Goal: Task Accomplishment & Management: Manage account settings

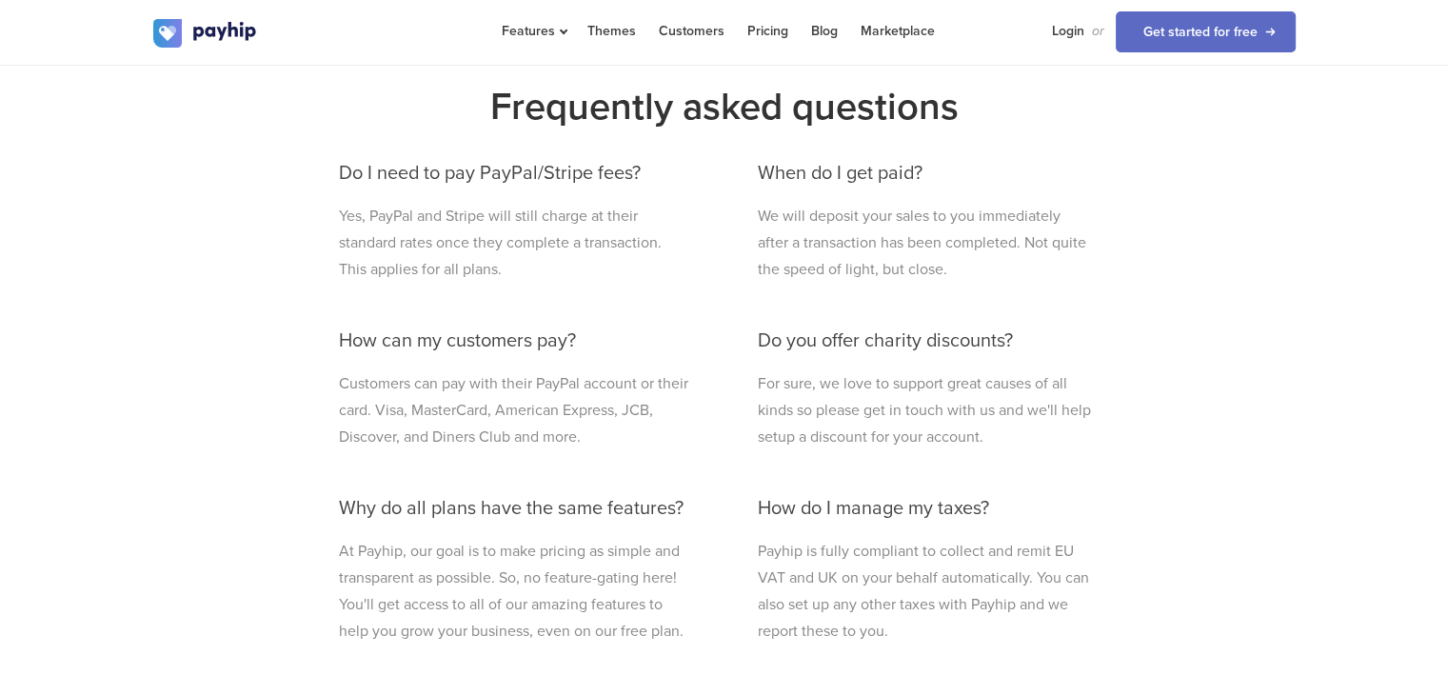
scroll to position [856, 0]
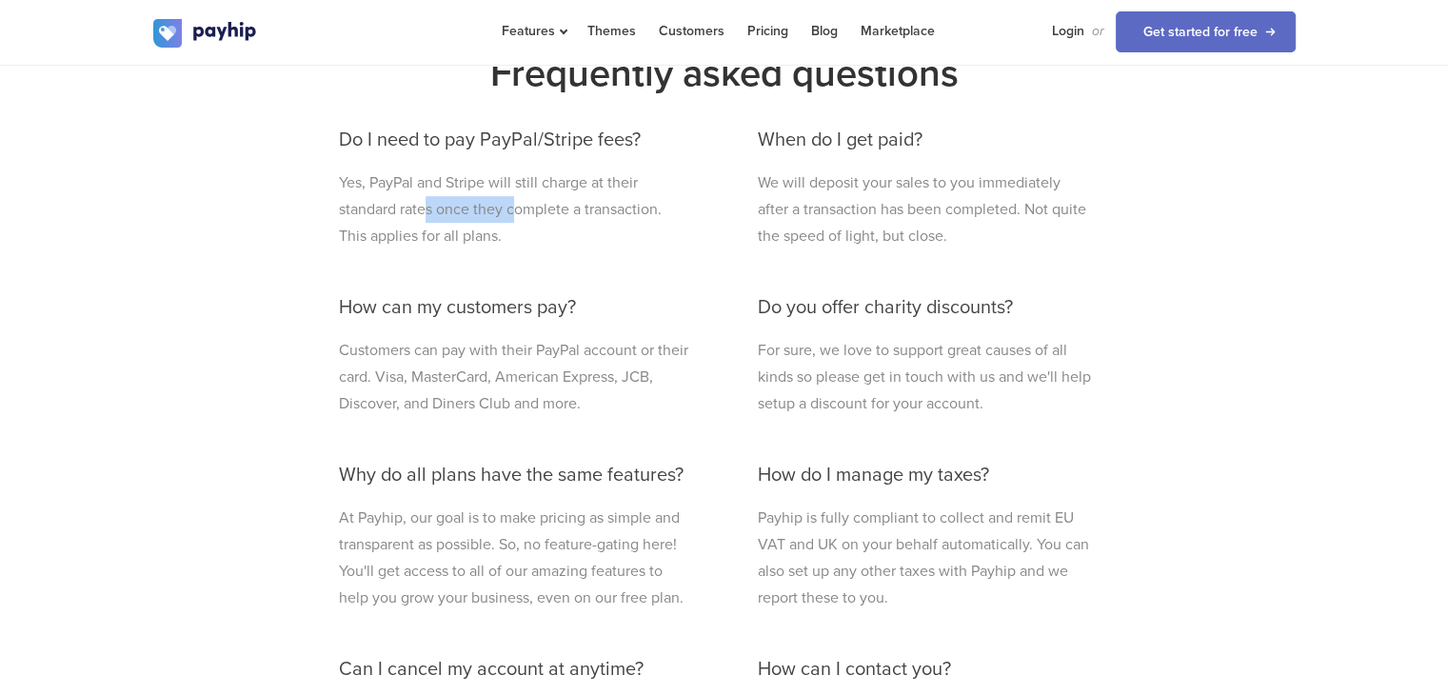
drag, startPoint x: 428, startPoint y: 210, endPoint x: 516, endPoint y: 214, distance: 87.7
click at [516, 214] on p "Yes, PayPal and Stripe will still charge at their standard rates once they comp…" at bounding box center [515, 209] width 352 height 80
click at [568, 224] on p "Yes, PayPal and Stripe will still charge at their standard rates once they comp…" at bounding box center [515, 209] width 352 height 80
drag, startPoint x: 420, startPoint y: 233, endPoint x: 491, endPoint y: 230, distance: 71.4
click at [490, 229] on p "Yes, PayPal and Stripe will still charge at their standard rates once they comp…" at bounding box center [515, 209] width 352 height 80
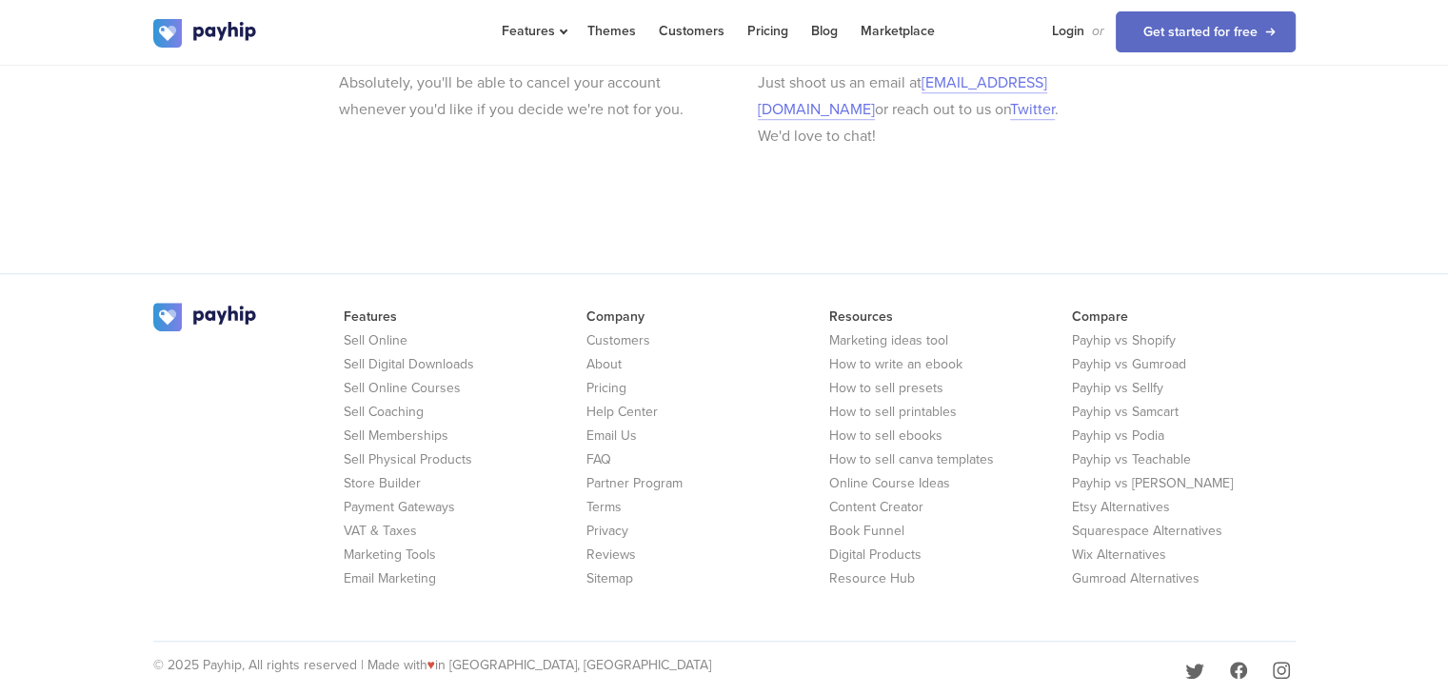
scroll to position [1489, 0]
click at [1061, 31] on link "Login" at bounding box center [1068, 31] width 32 height 62
